Goal: Find specific page/section: Find specific page/section

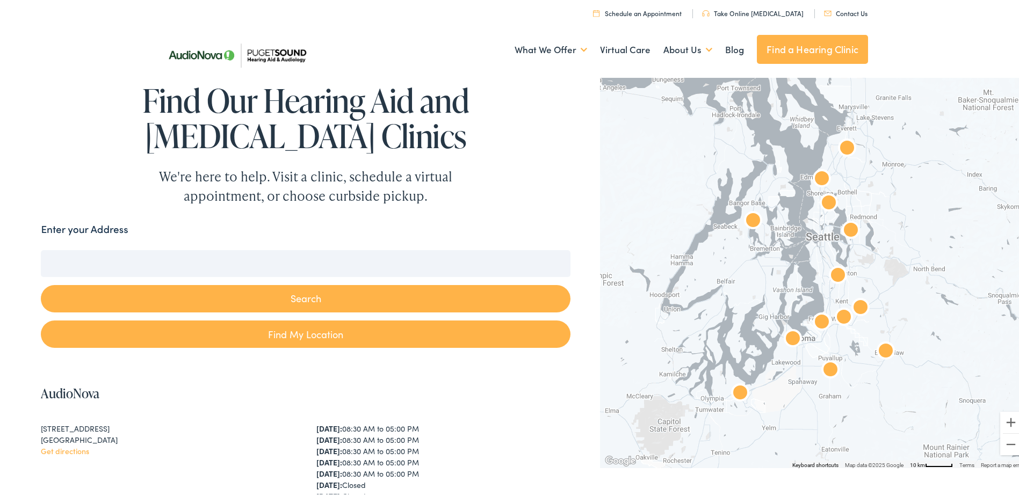
click at [160, 267] on input "Enter your Address" at bounding box center [305, 261] width 529 height 27
click at [128, 259] on input "Enter your Address" at bounding box center [305, 261] width 529 height 27
paste input "[STREET_ADDRESS]"
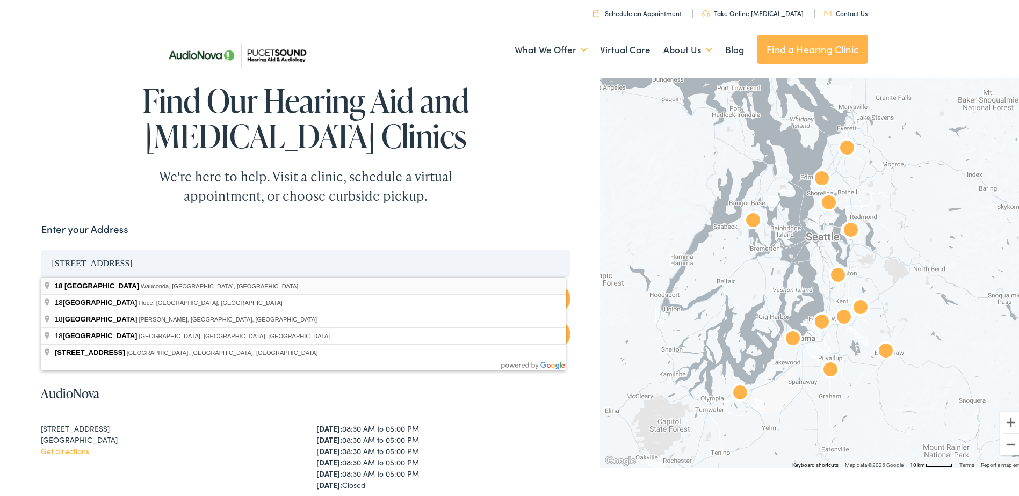
type input "[STREET_ADDRESS]"
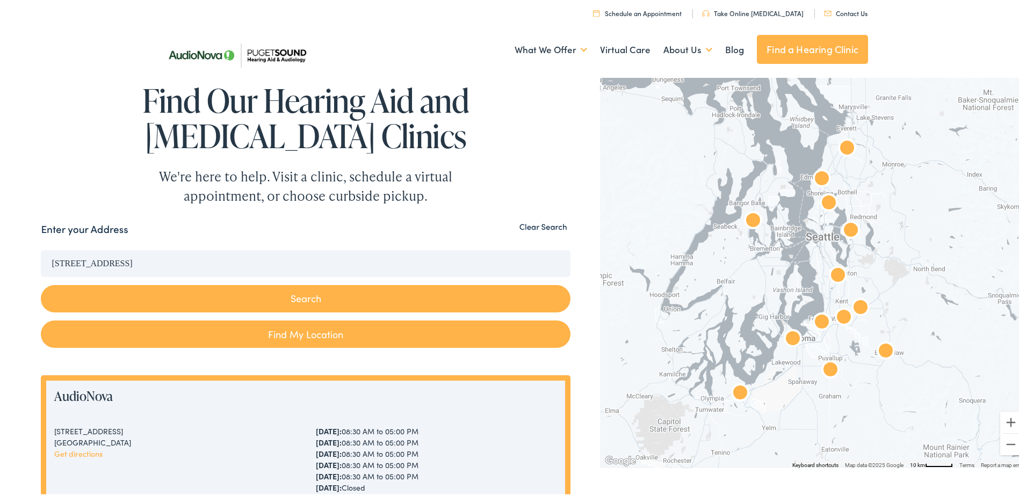
click at [339, 295] on button "Search" at bounding box center [305, 296] width 529 height 27
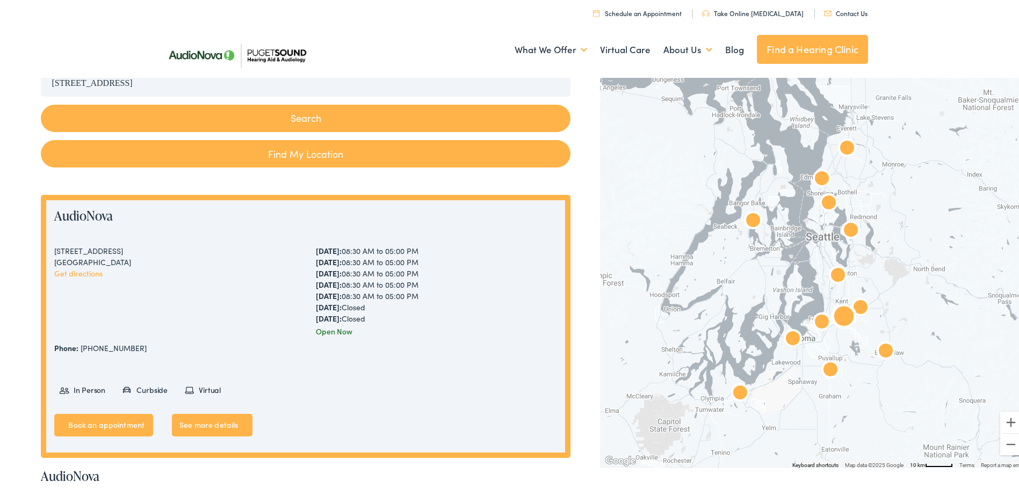
scroll to position [215, 0]
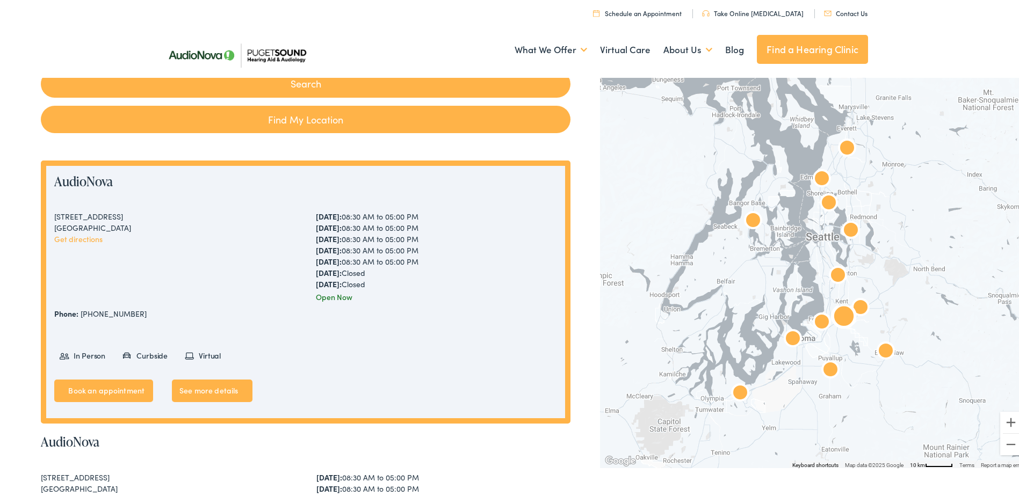
click at [227, 386] on link "See more details" at bounding box center [212, 389] width 81 height 23
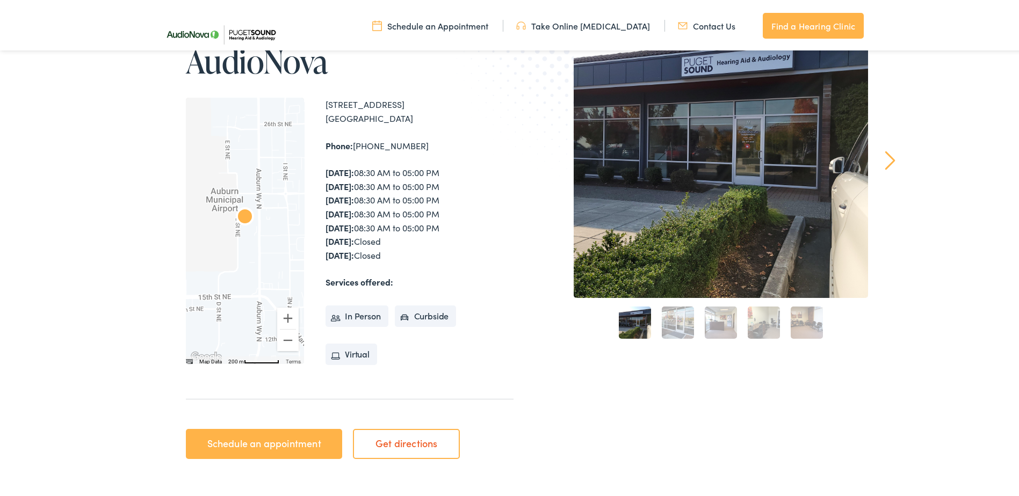
scroll to position [215, 0]
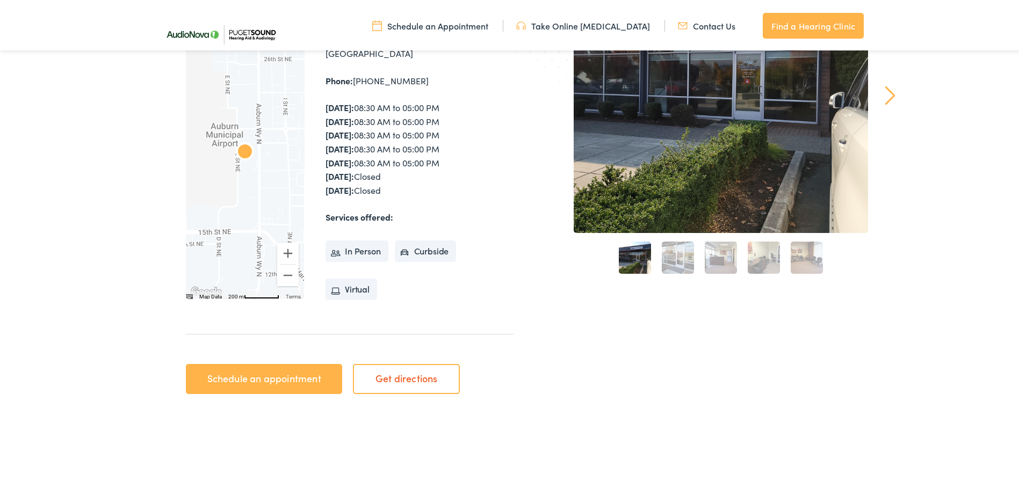
click at [402, 383] on link "Get directions" at bounding box center [406, 377] width 107 height 30
click at [404, 378] on link "Get directions" at bounding box center [406, 377] width 107 height 30
